Goal: Task Accomplishment & Management: Use online tool/utility

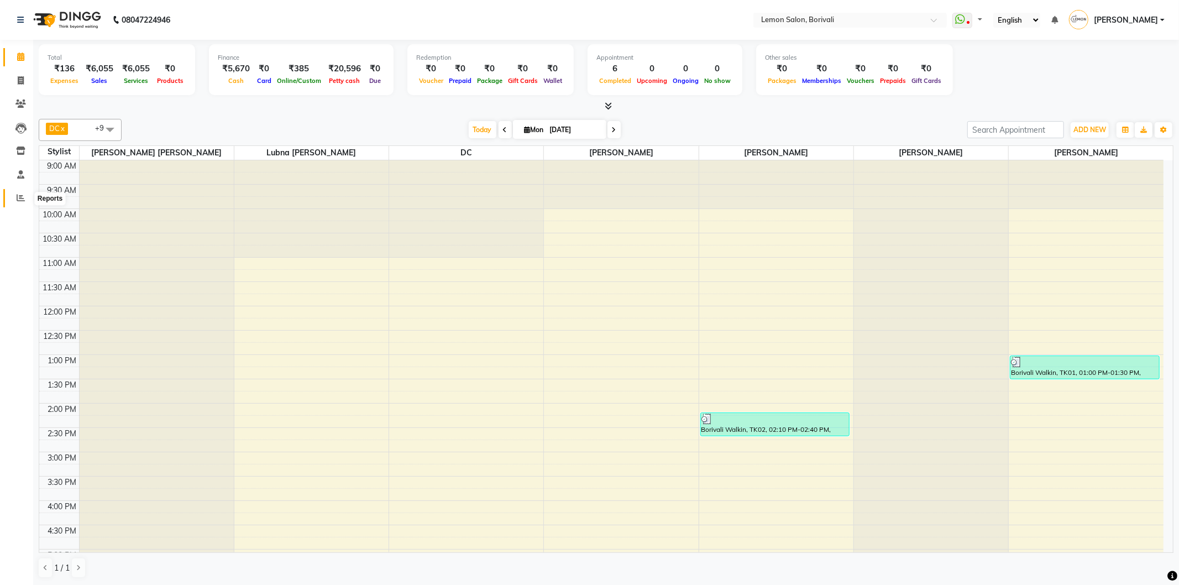
click at [17, 200] on icon at bounding box center [21, 197] width 8 height 8
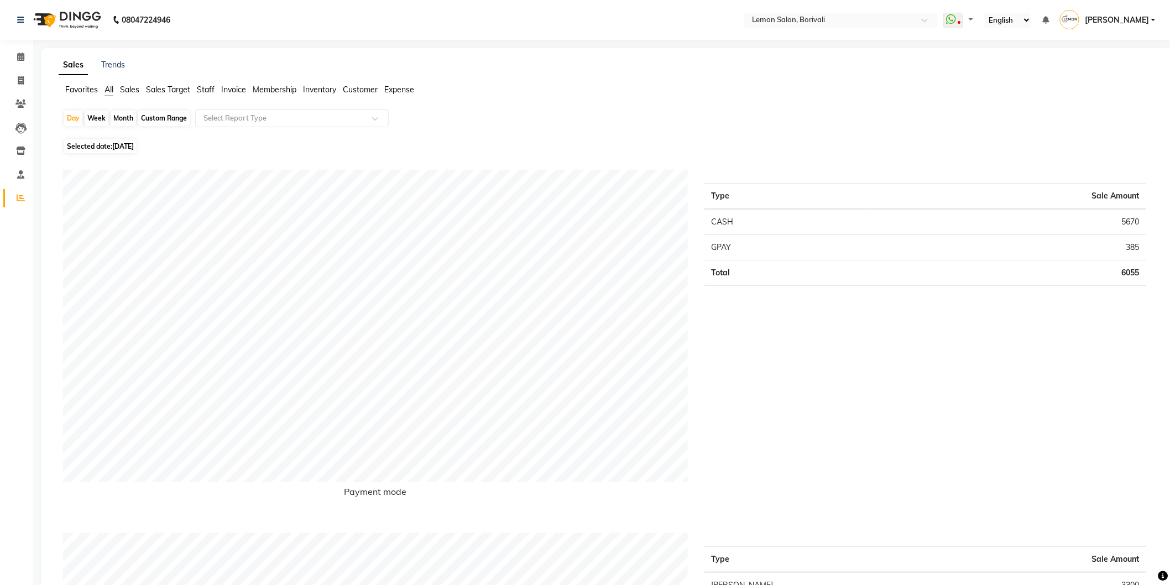
drag, startPoint x: 394, startPoint y: 85, endPoint x: 389, endPoint y: 98, distance: 14.4
click at [394, 87] on span "Expense" at bounding box center [399, 90] width 30 height 10
click at [365, 118] on div at bounding box center [292, 118] width 192 height 11
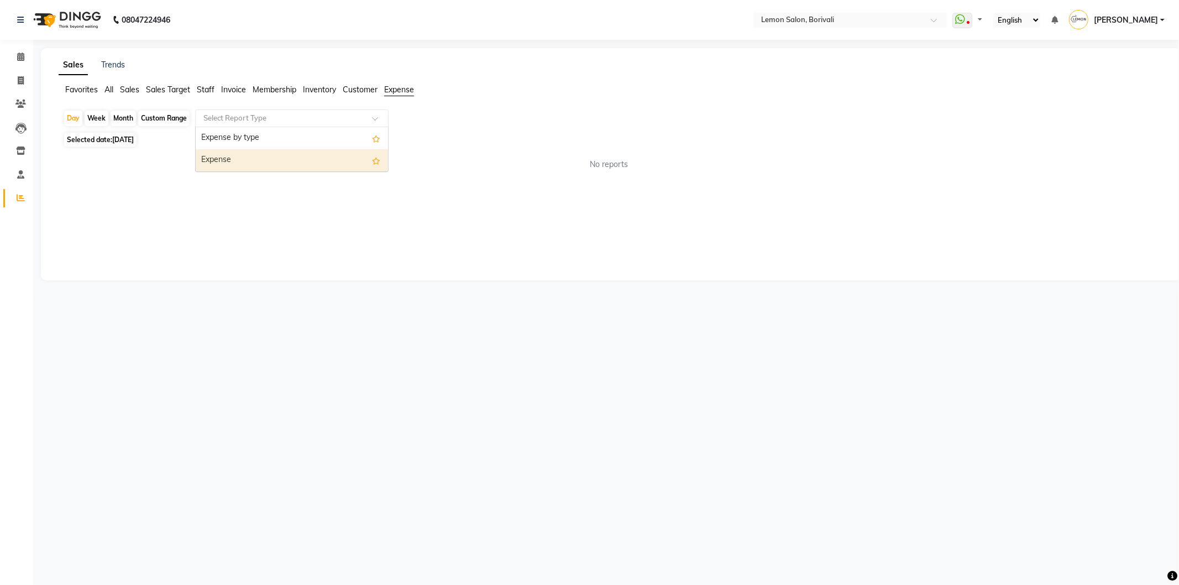
click at [345, 155] on div "Expense" at bounding box center [292, 160] width 192 height 22
select select "csv"
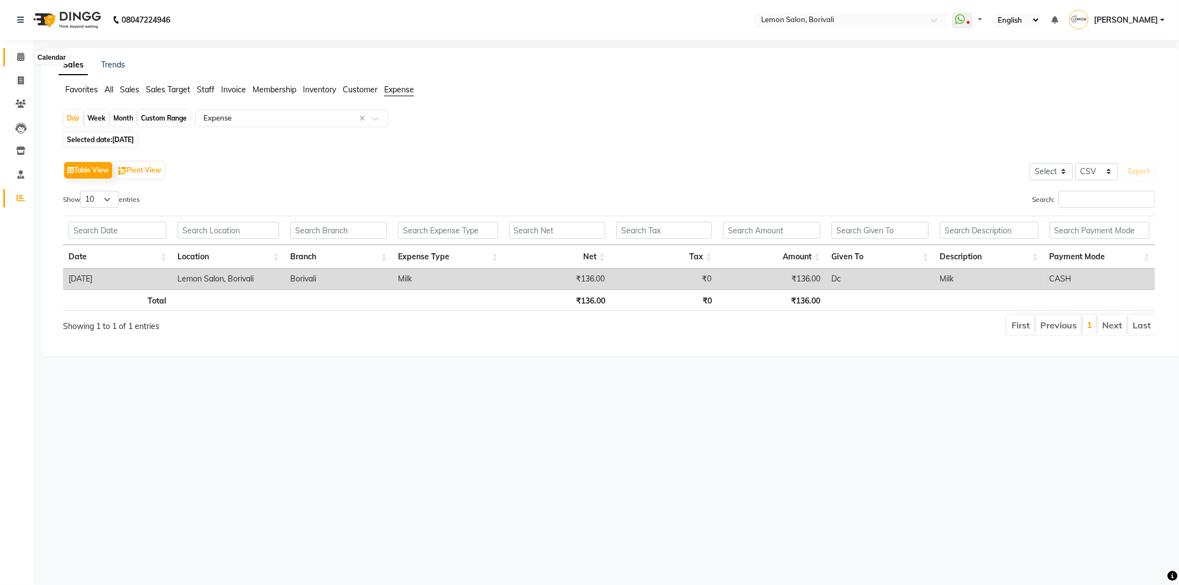
click at [20, 58] on icon at bounding box center [20, 57] width 7 height 8
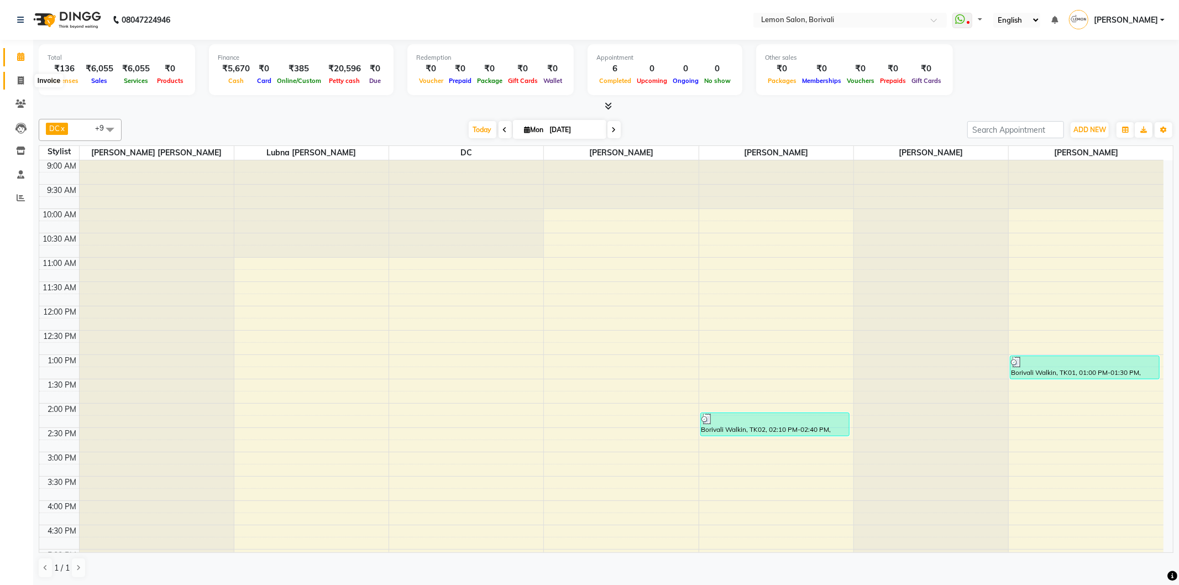
click at [13, 75] on span at bounding box center [20, 81] width 19 height 13
select select "567"
select select "service"
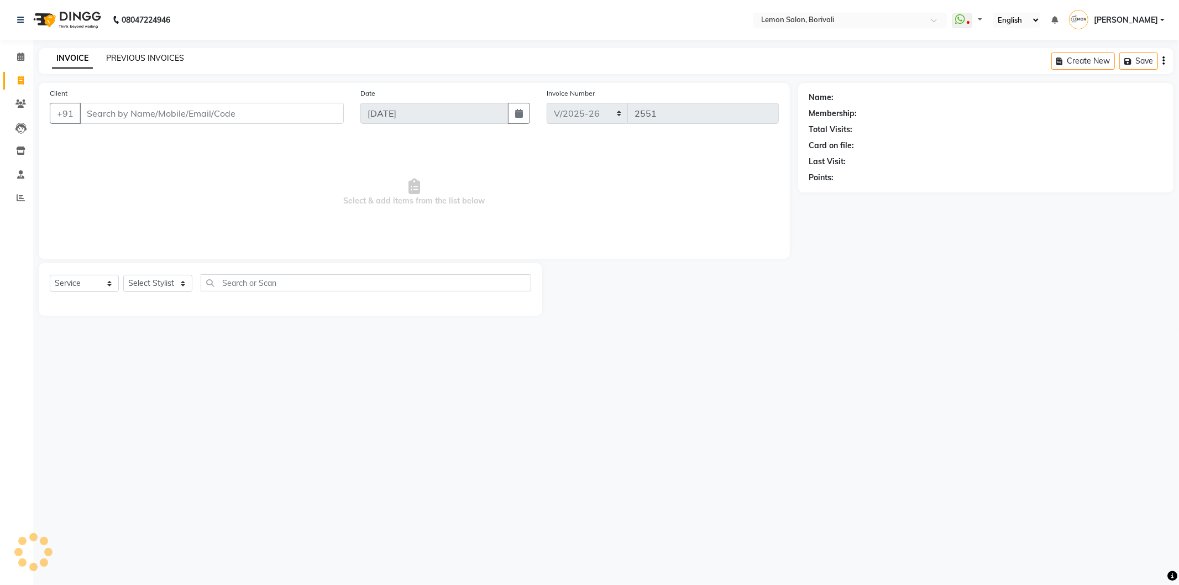
click at [124, 57] on link "PREVIOUS INVOICES" at bounding box center [145, 58] width 78 height 10
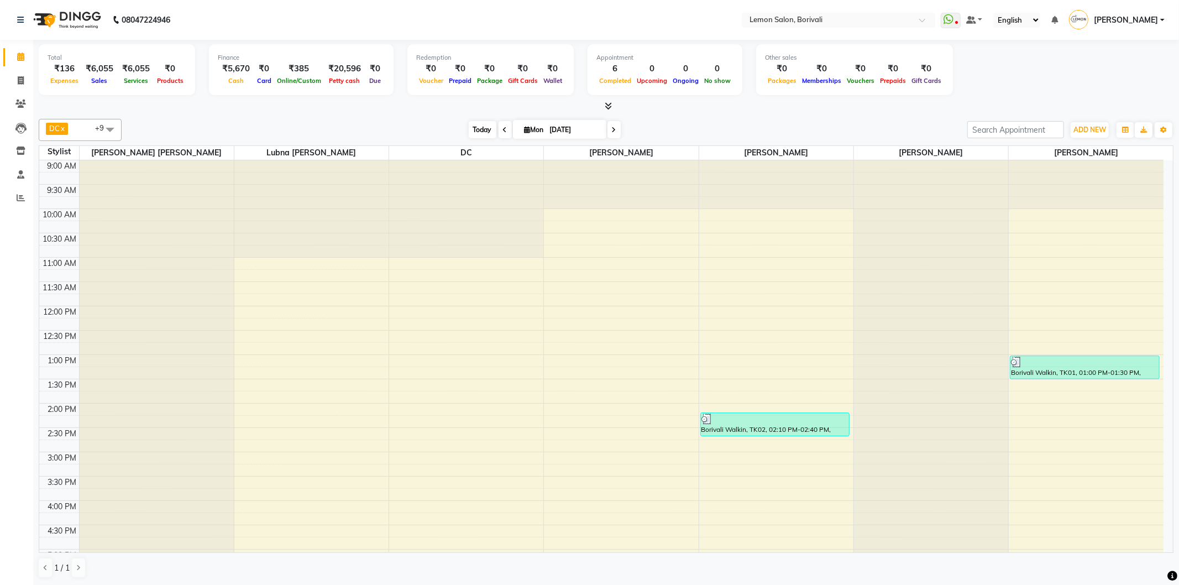
click at [478, 132] on span "Today" at bounding box center [483, 129] width 28 height 17
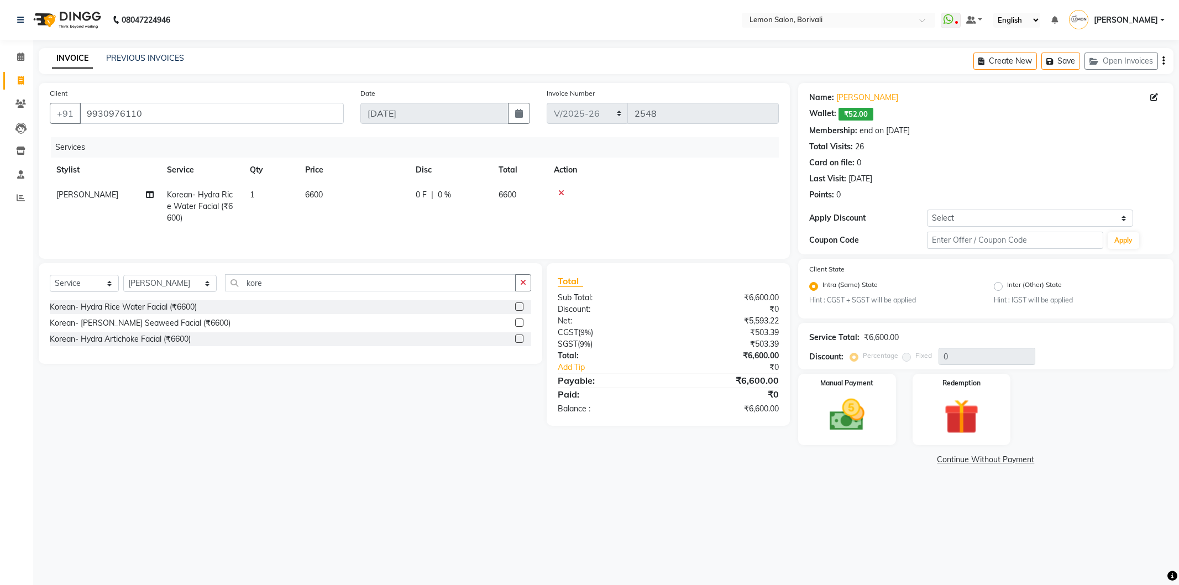
select select "567"
select select "service"
select select "15808"
click at [18, 57] on icon at bounding box center [20, 57] width 7 height 8
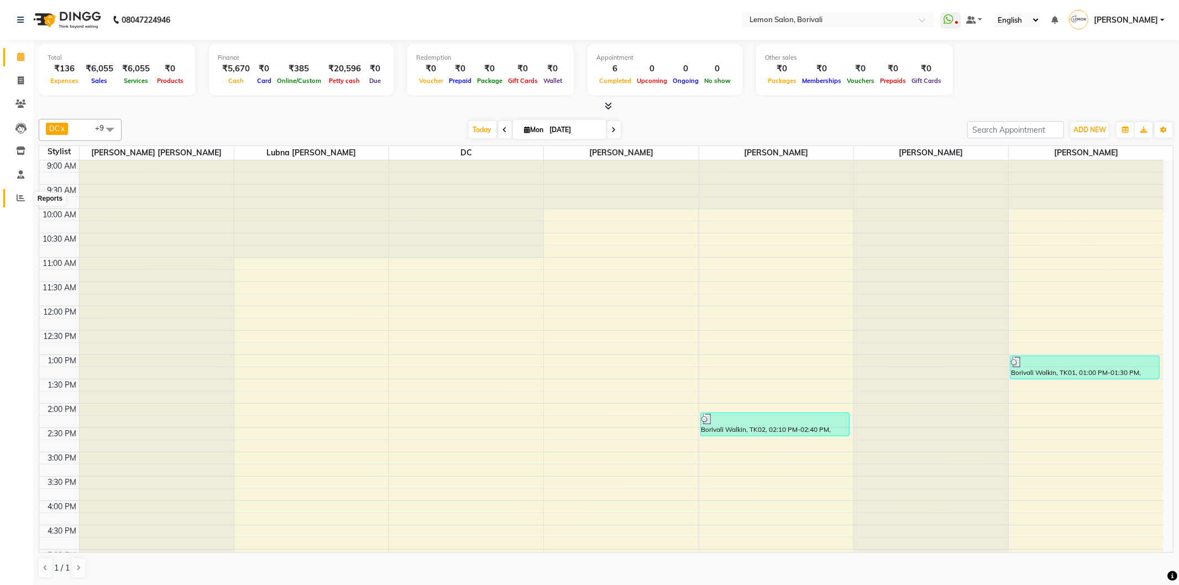
click at [13, 196] on span at bounding box center [20, 198] width 19 height 13
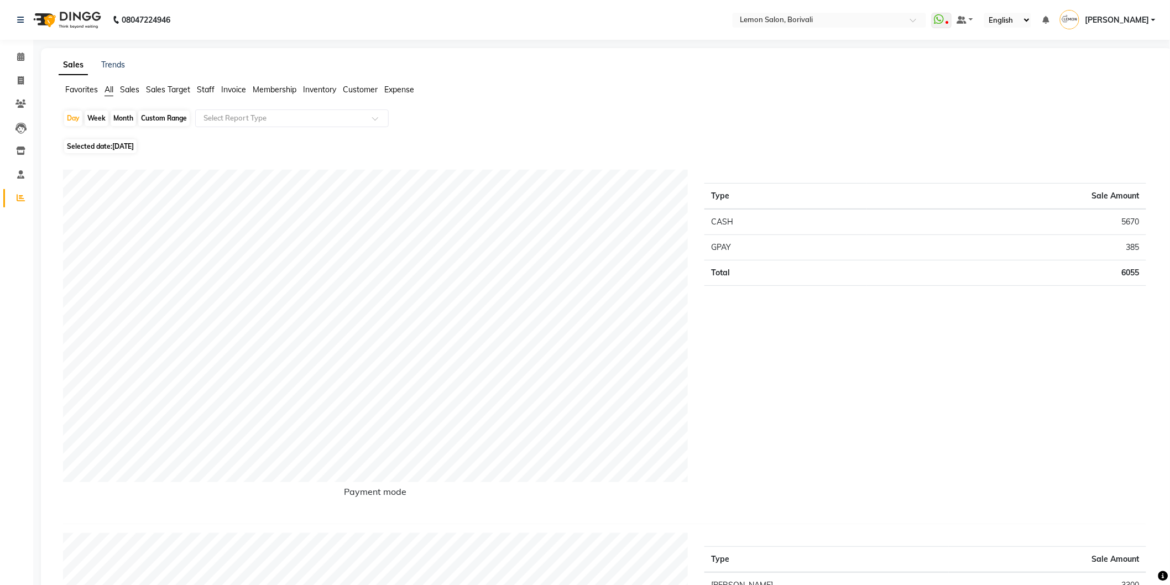
click at [175, 84] on li "Sales Target" at bounding box center [168, 90] width 44 height 12
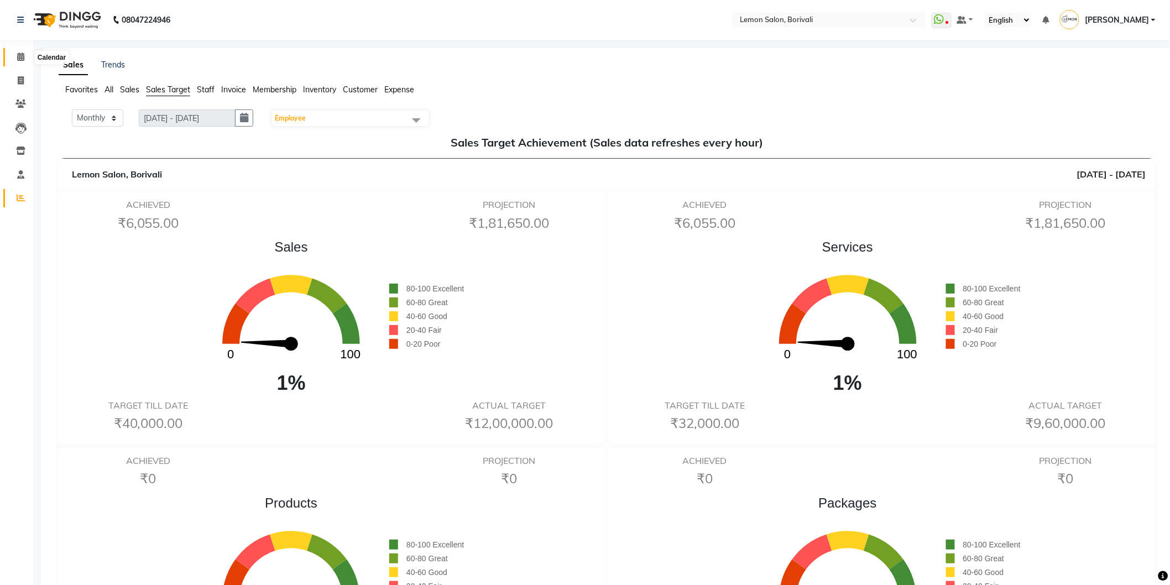
click at [23, 59] on icon at bounding box center [20, 57] width 7 height 8
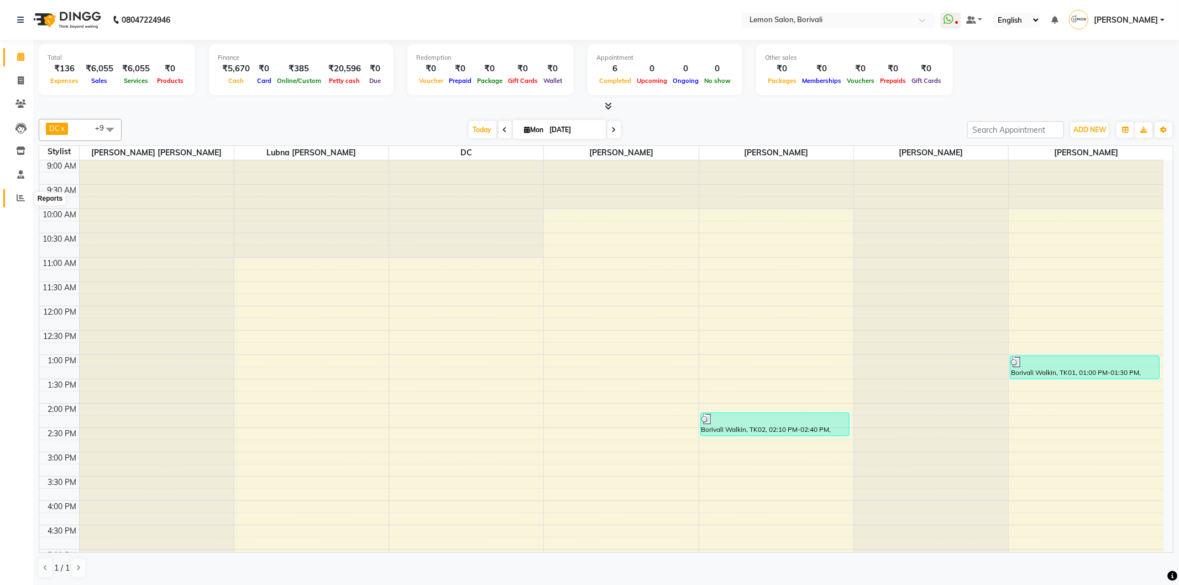
click at [20, 197] on icon at bounding box center [21, 197] width 8 height 8
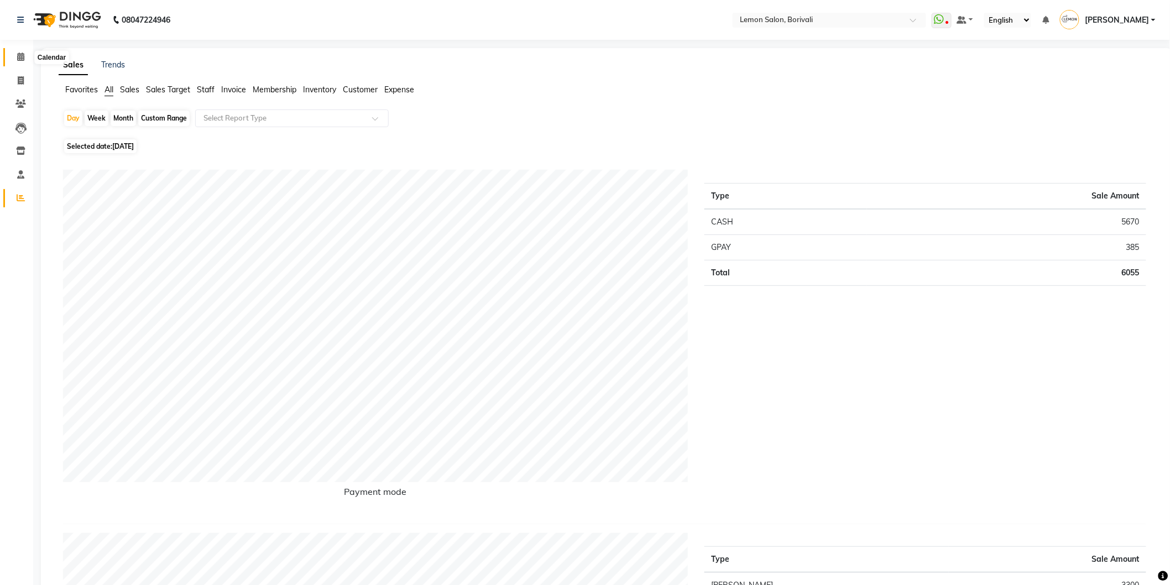
click at [19, 58] on icon at bounding box center [20, 57] width 7 height 8
